Goal: Information Seeking & Learning: Learn about a topic

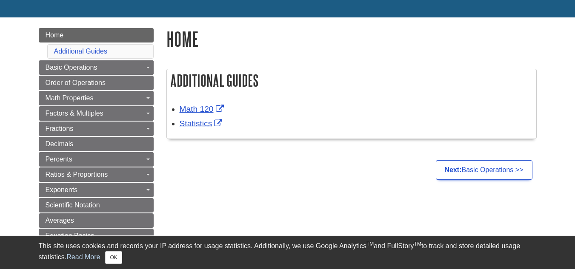
scroll to position [85, 0]
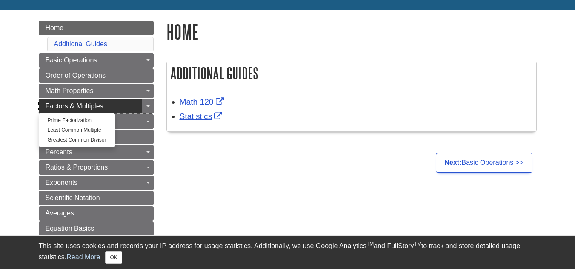
click at [67, 106] on span "Factors & Multiples" at bounding box center [75, 106] width 58 height 7
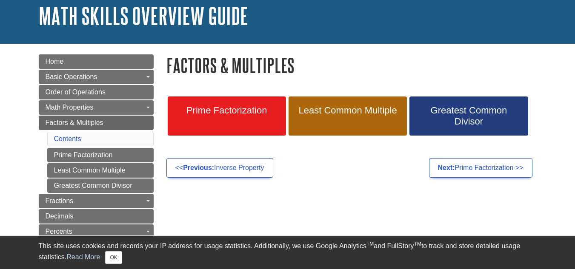
scroll to position [85, 0]
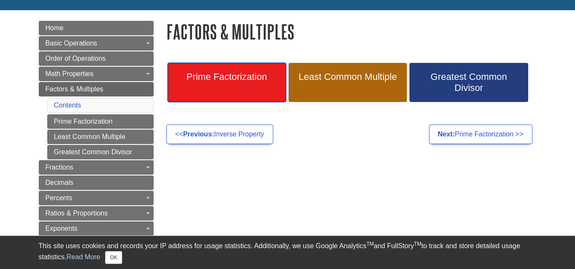
click at [242, 79] on span "Prime Factorization" at bounding box center [227, 76] width 106 height 11
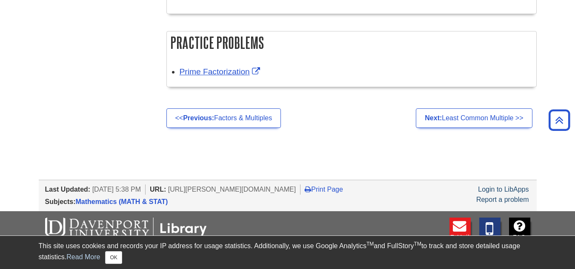
scroll to position [851, 0]
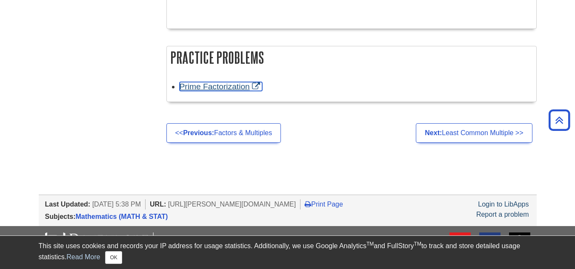
click at [217, 87] on link "Prime Factorization" at bounding box center [221, 86] width 83 height 9
